Goal: Task Accomplishment & Management: Complete application form

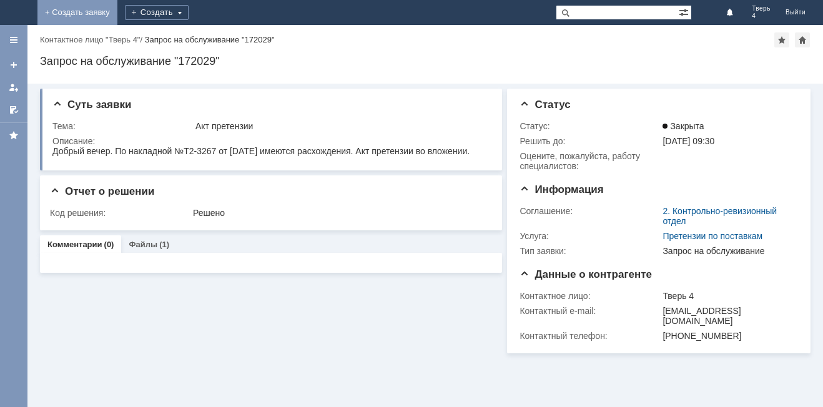
click at [117, 19] on link "+ Создать заявку" at bounding box center [77, 12] width 80 height 25
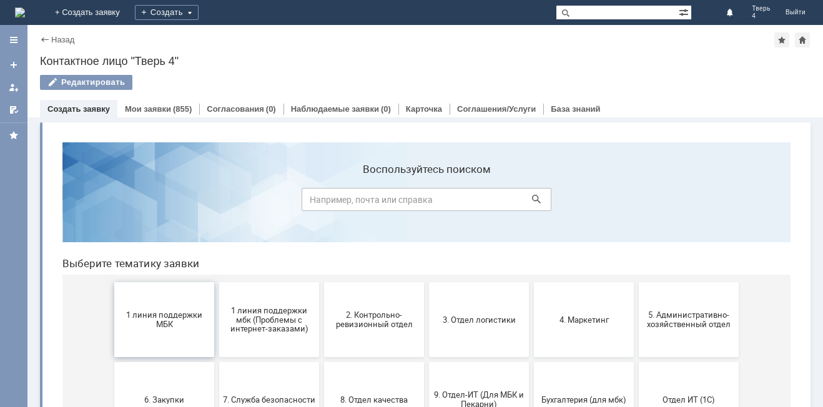
click at [182, 327] on span "1 линия поддержки МБК" at bounding box center [164, 319] width 92 height 19
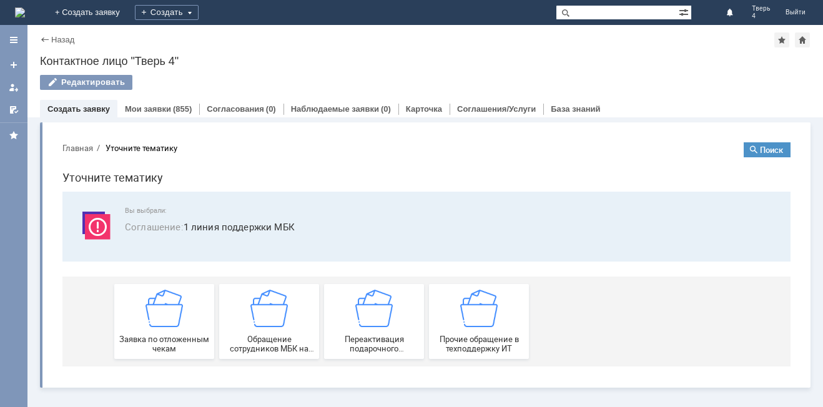
click at [182, 327] on img at bounding box center [164, 308] width 37 height 37
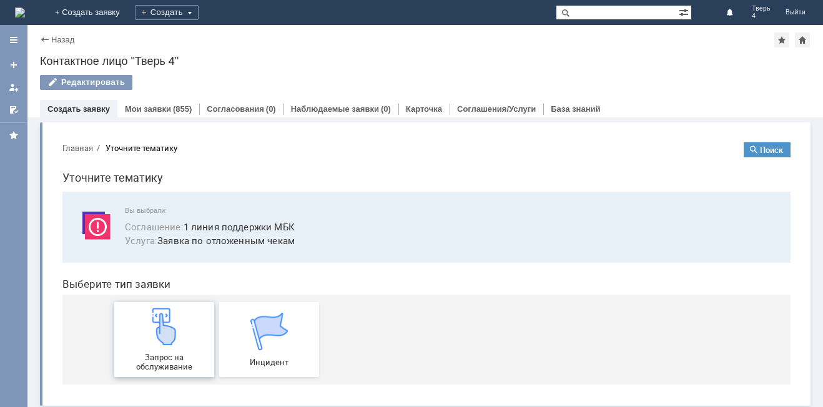
click at [182, 326] on div "Запрос на обслуживание" at bounding box center [164, 340] width 92 height 64
click at [176, 324] on img at bounding box center [164, 326] width 37 height 37
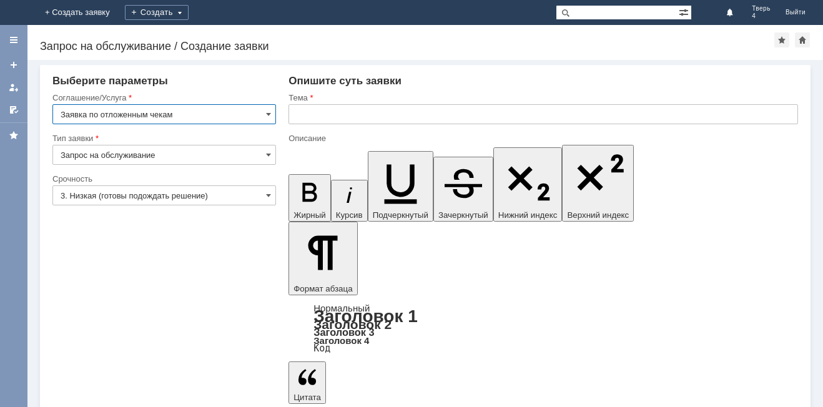
click at [312, 119] on input "text" at bounding box center [544, 114] width 510 height 20
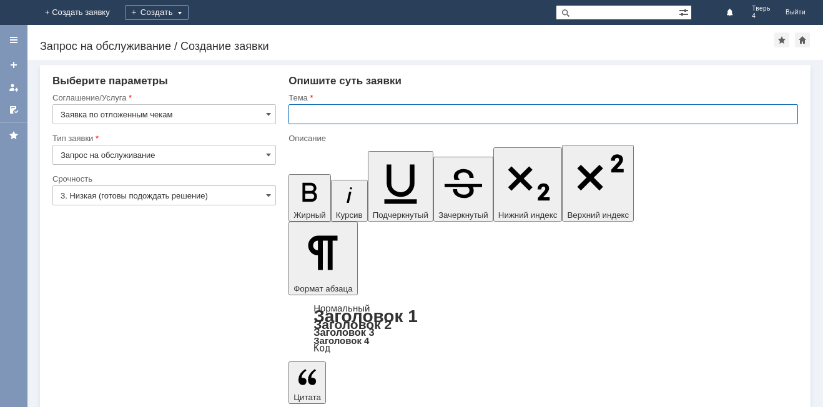
type input "т"
type input "о"
type input "Отложенные чеки"
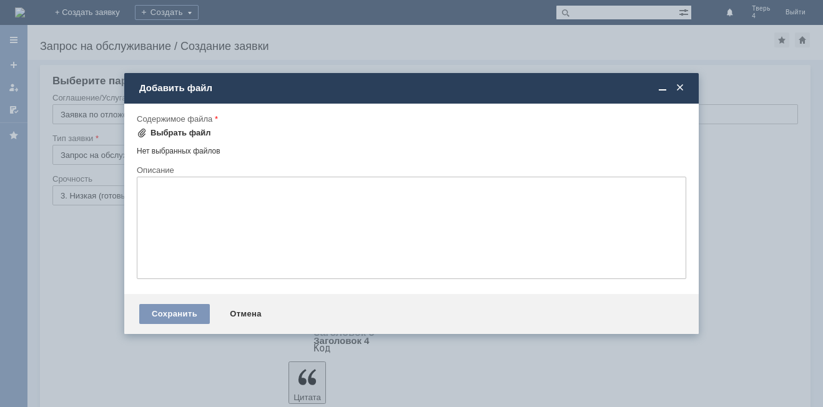
click at [175, 129] on div "Выбрать файл" at bounding box center [181, 133] width 61 height 10
click at [171, 128] on div "Выбрать файл" at bounding box center [181, 133] width 61 height 10
click at [179, 134] on div "Выбрать файл" at bounding box center [181, 133] width 61 height 10
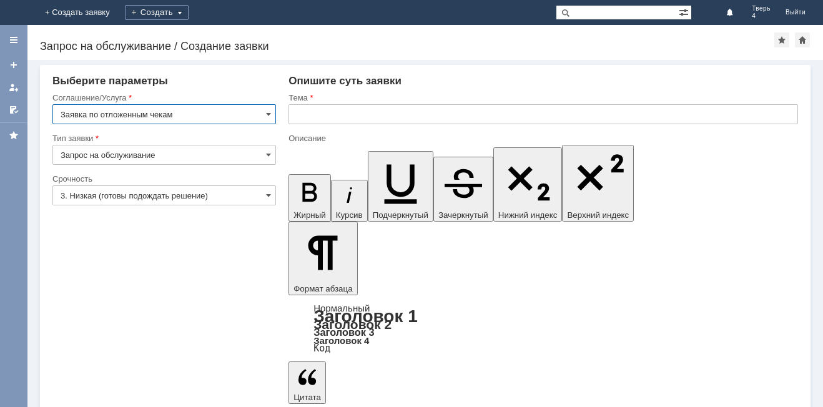
click at [304, 114] on input "text" at bounding box center [544, 114] width 510 height 20
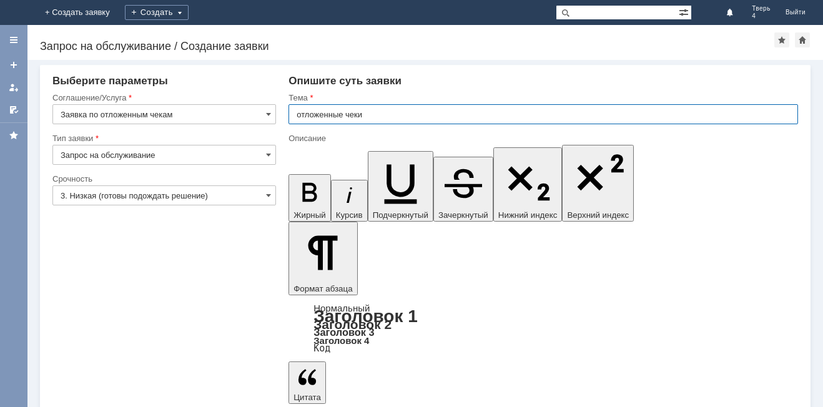
type input "отложенные чеки"
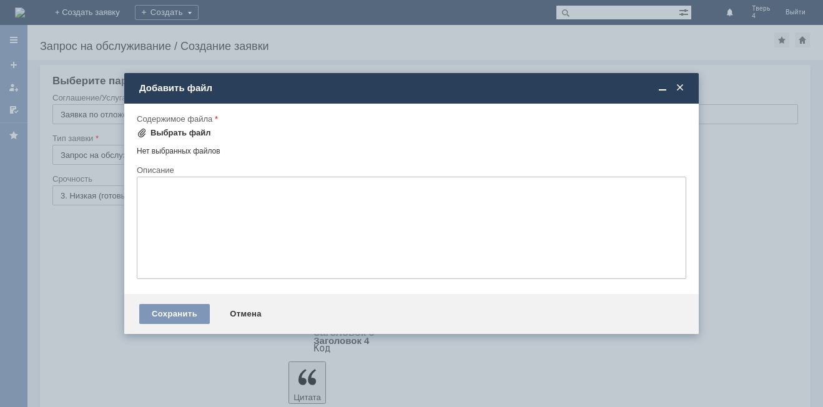
click at [167, 134] on div "Выбрать файл" at bounding box center [181, 133] width 61 height 10
click at [166, 132] on div "Выбрать файл" at bounding box center [181, 133] width 61 height 10
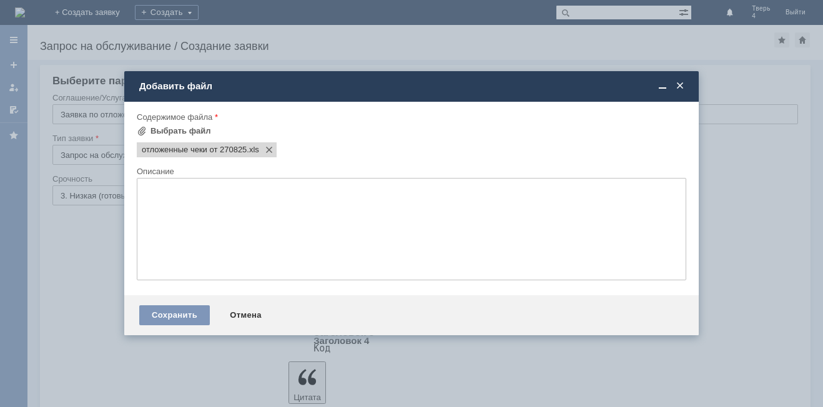
click at [214, 191] on textarea at bounding box center [412, 229] width 550 height 102
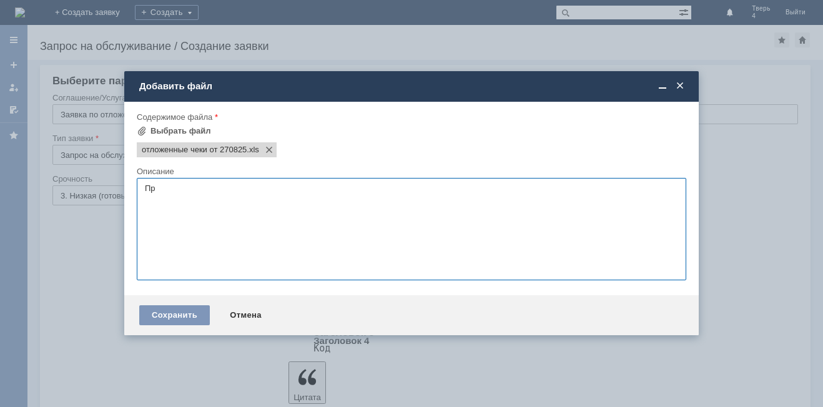
type textarea "П"
type textarea "Добрый вечер, прошу удалить отложенные чеки"
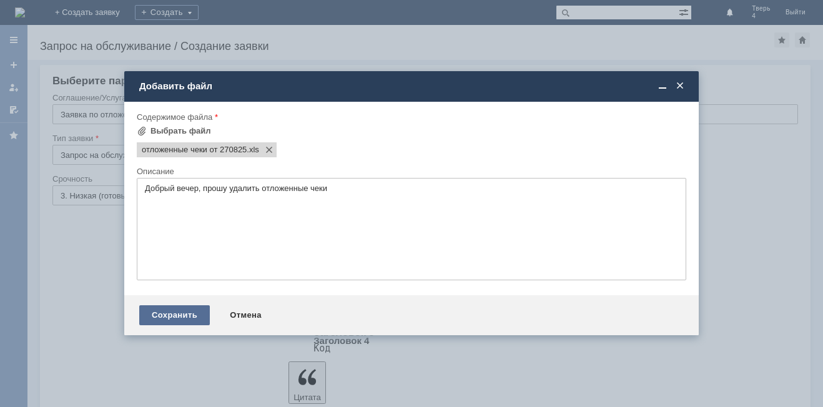
click at [170, 317] on div "Сохранить" at bounding box center [174, 315] width 71 height 20
